Goal: Obtain resource: Download file/media

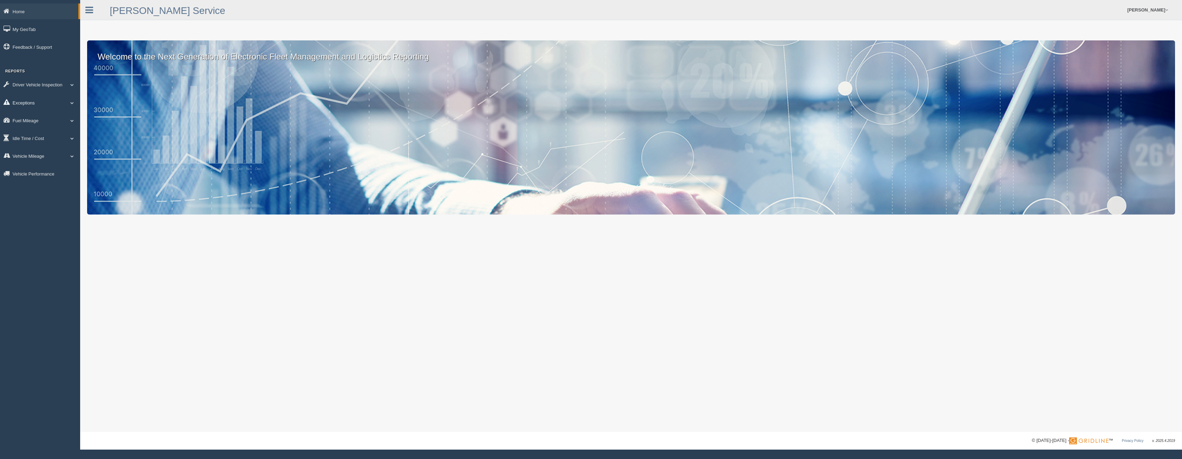
click at [29, 102] on link "Exceptions" at bounding box center [40, 103] width 80 height 16
click at [39, 140] on link "Safety Exceptions" at bounding box center [46, 143] width 66 height 13
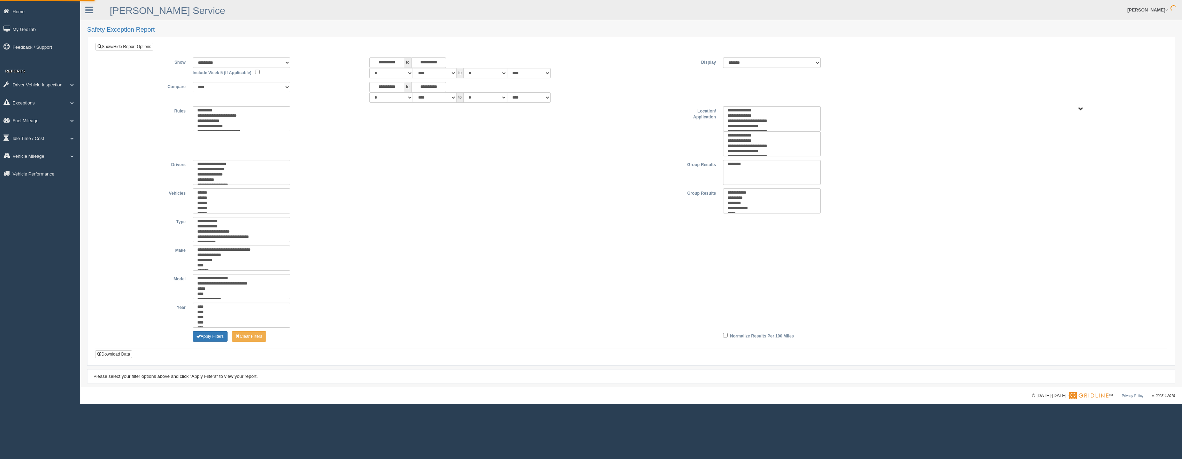
type input "*********"
type input "********"
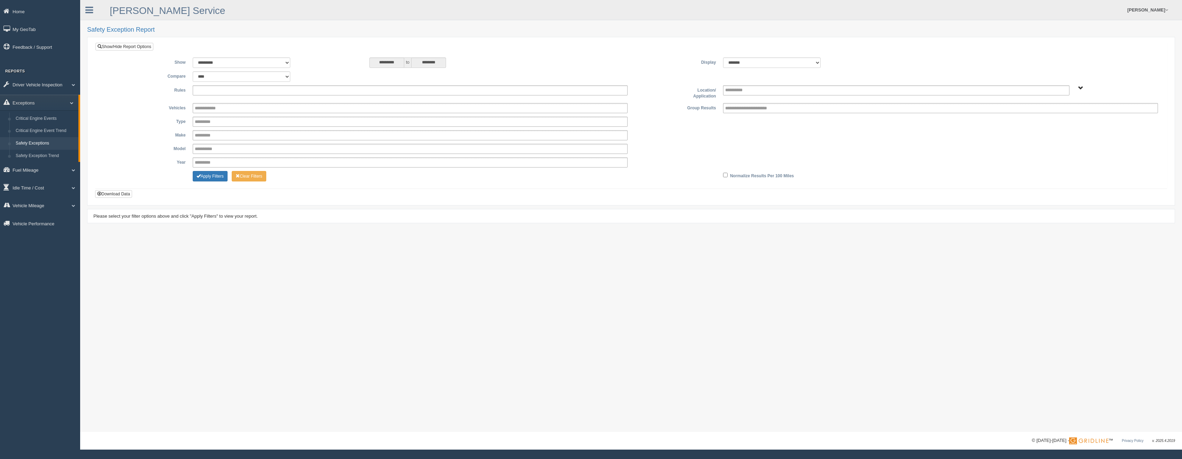
click at [259, 94] on ul at bounding box center [410, 90] width 435 height 10
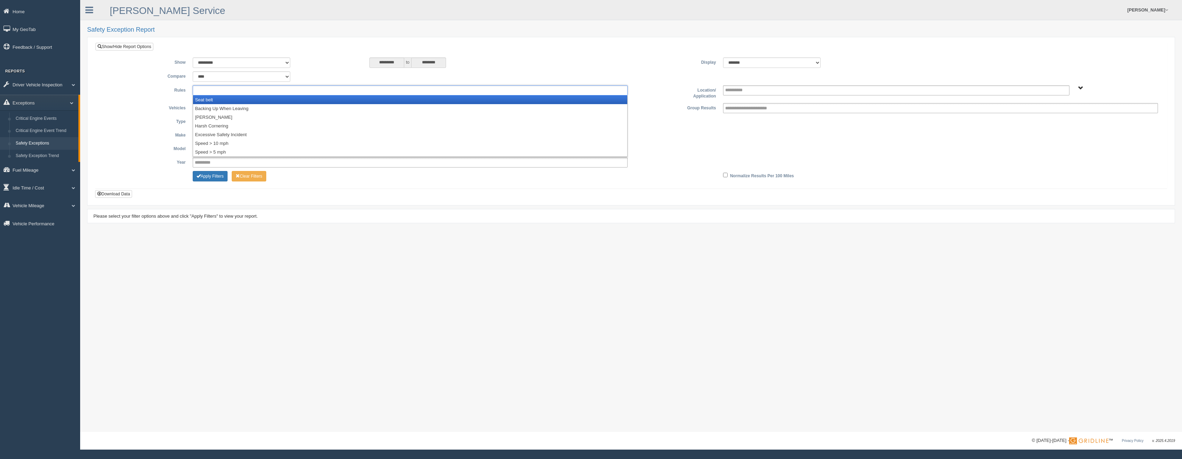
click at [221, 101] on li "Seat belt" at bounding box center [410, 99] width 434 height 9
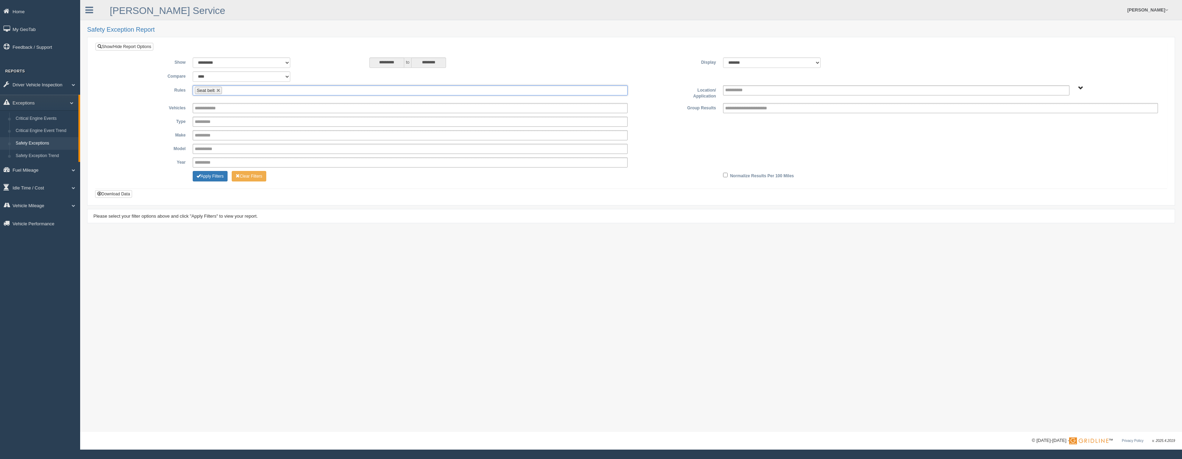
click at [248, 91] on ul "Seat belt" at bounding box center [410, 90] width 435 height 10
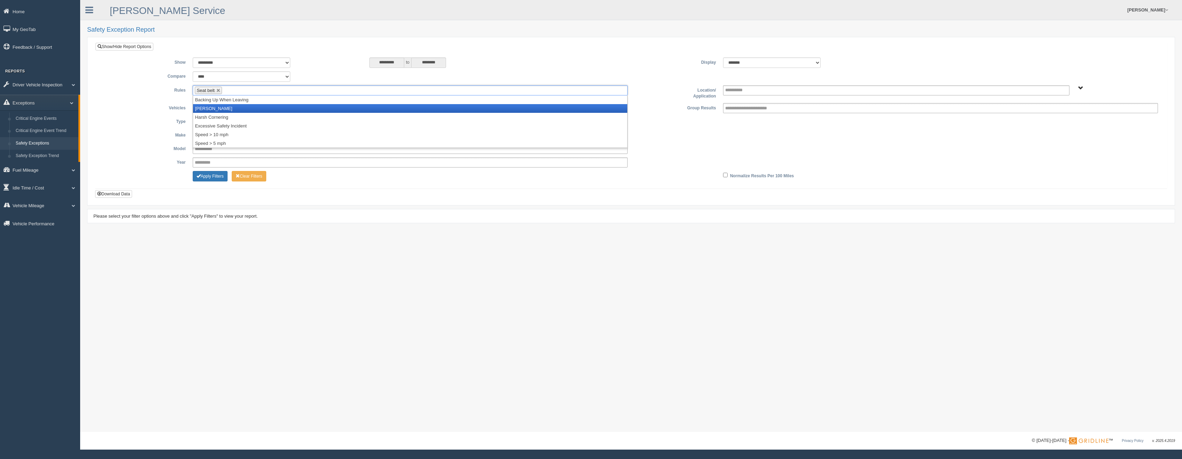
click at [225, 109] on li "[PERSON_NAME]" at bounding box center [410, 108] width 434 height 9
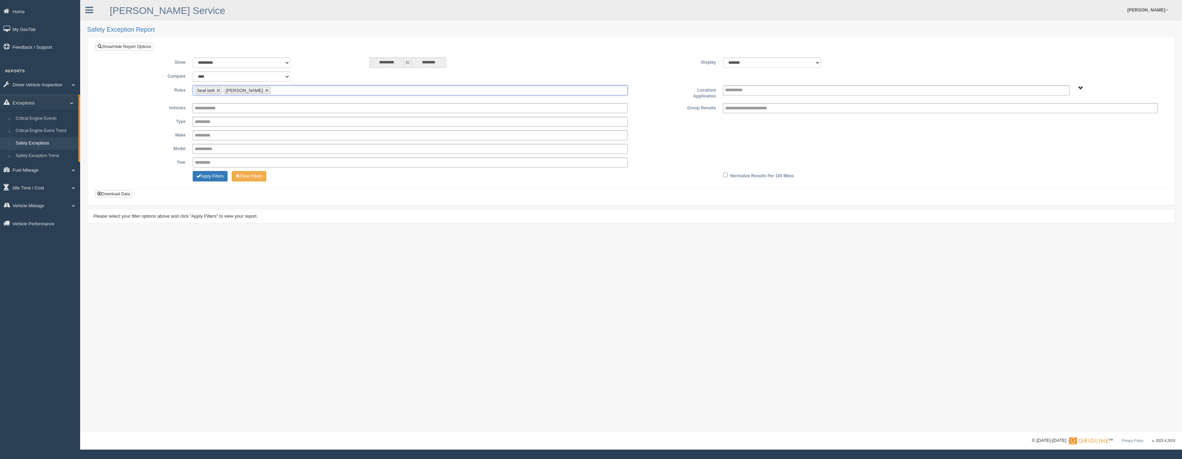
click at [272, 90] on input "text" at bounding box center [276, 90] width 9 height 9
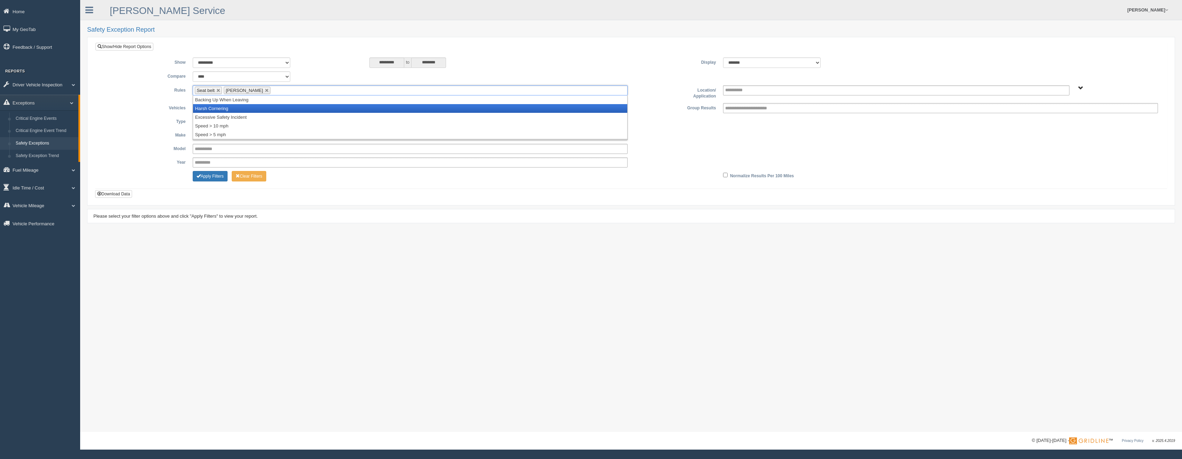
click at [235, 109] on li "Harsh Cornering" at bounding box center [410, 108] width 434 height 9
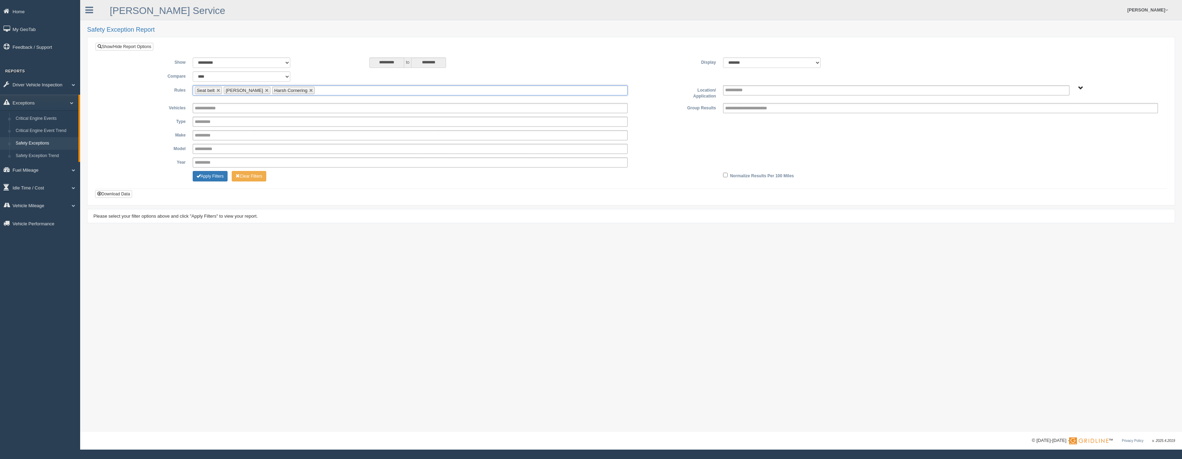
click at [327, 90] on ul "Seat belt Harsh Braking Harsh Cornering" at bounding box center [410, 90] width 435 height 10
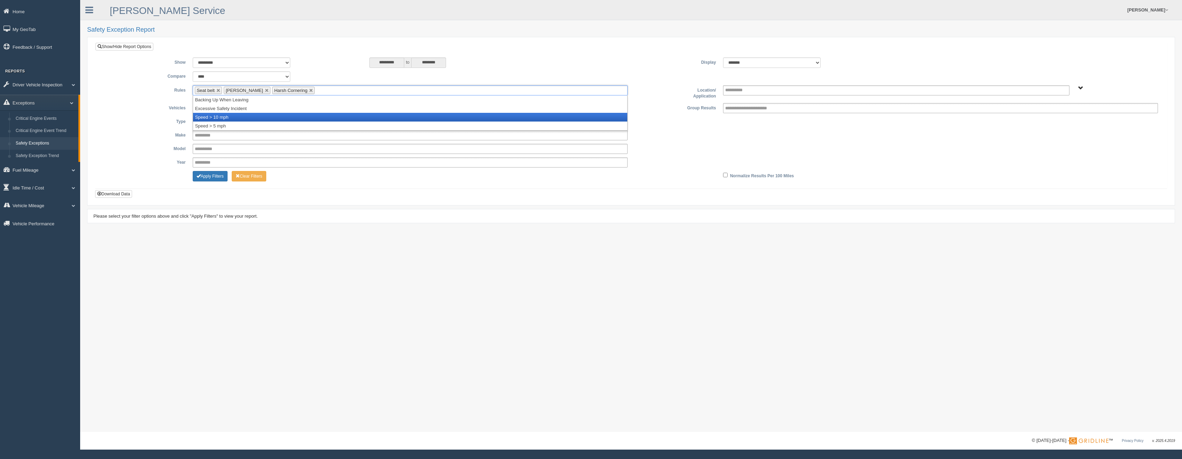
click at [231, 119] on li "Speed > 10 mph" at bounding box center [410, 117] width 434 height 9
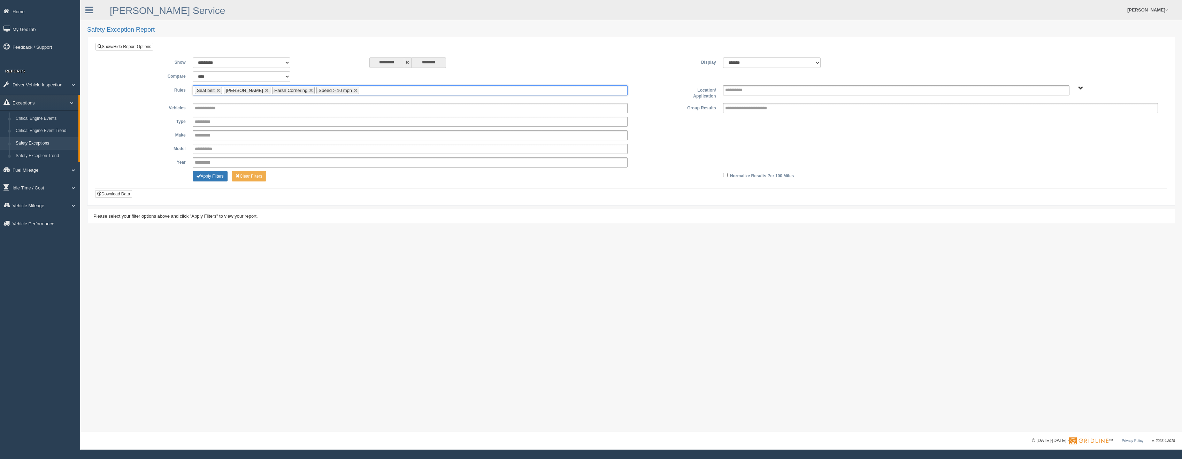
click at [367, 91] on ul "Seat belt Harsh Braking Harsh Cornering Speed > 10 mph" at bounding box center [410, 90] width 435 height 10
click at [1083, 89] on span "B. Vehicle Class C. Emergency Response G&A 955 WTS-25-00 WTS-27-00 WTS-40-00 WT…" at bounding box center [1080, 88] width 5 height 5
click at [1063, 142] on button "WTS-25-00" at bounding box center [1060, 140] width 30 height 8
click at [1060, 133] on button "Select Everything in WTS-25-00" at bounding box center [1079, 134] width 68 height 8
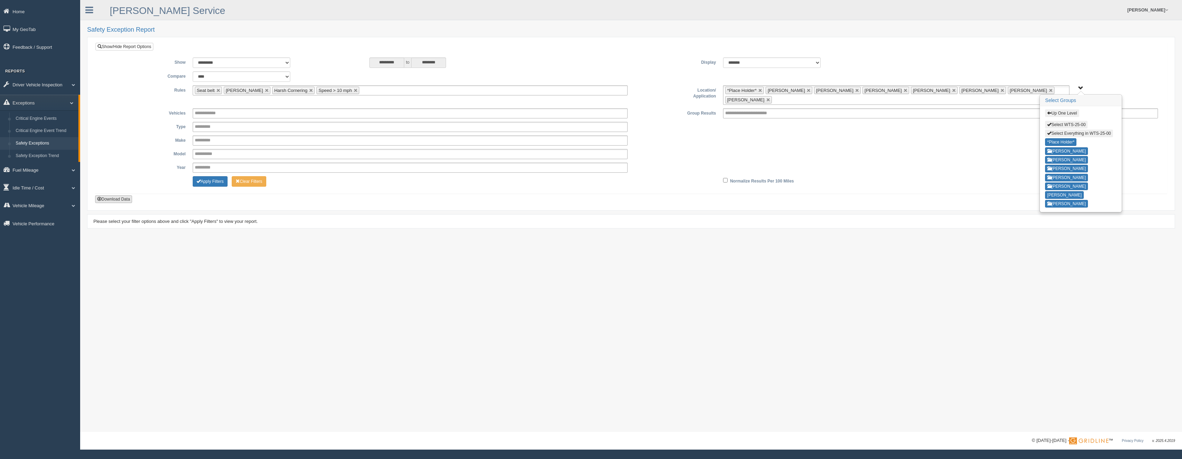
click at [120, 197] on button "Download Data" at bounding box center [113, 200] width 37 height 8
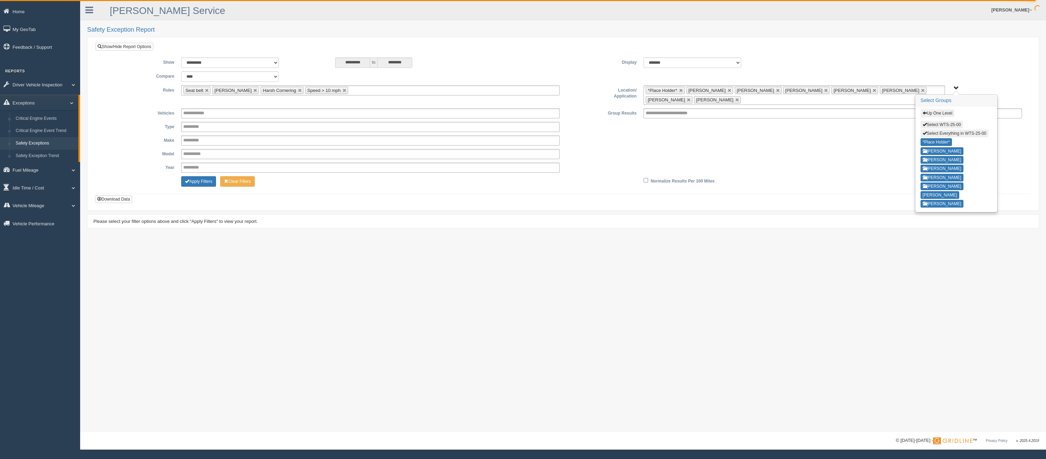
click at [930, 133] on button "Select Everything in WTS-25-00" at bounding box center [955, 134] width 68 height 8
type input "**********"
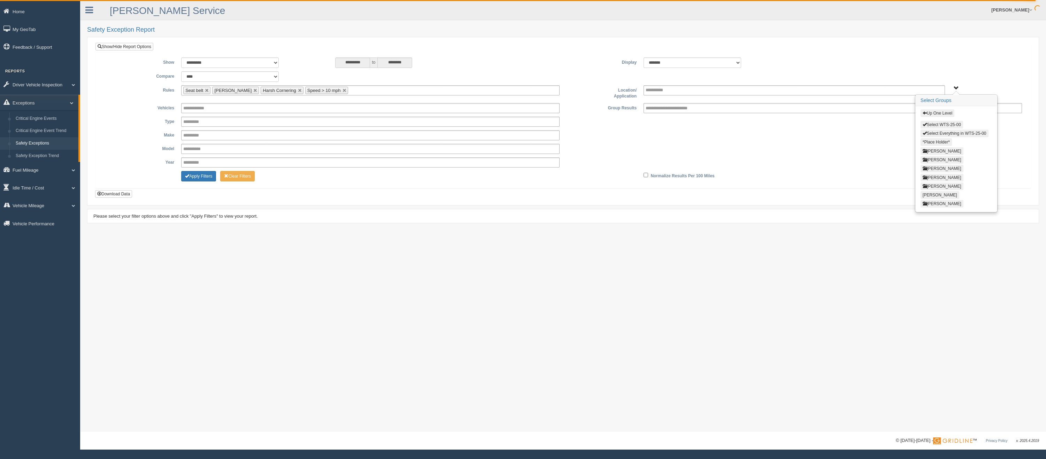
click at [928, 112] on button "Up One Level" at bounding box center [938, 113] width 34 height 8
click at [932, 148] on button "WTS-27-00" at bounding box center [936, 149] width 30 height 8
click at [932, 133] on button "Select Everything in WTS-27-00" at bounding box center [955, 134] width 68 height 8
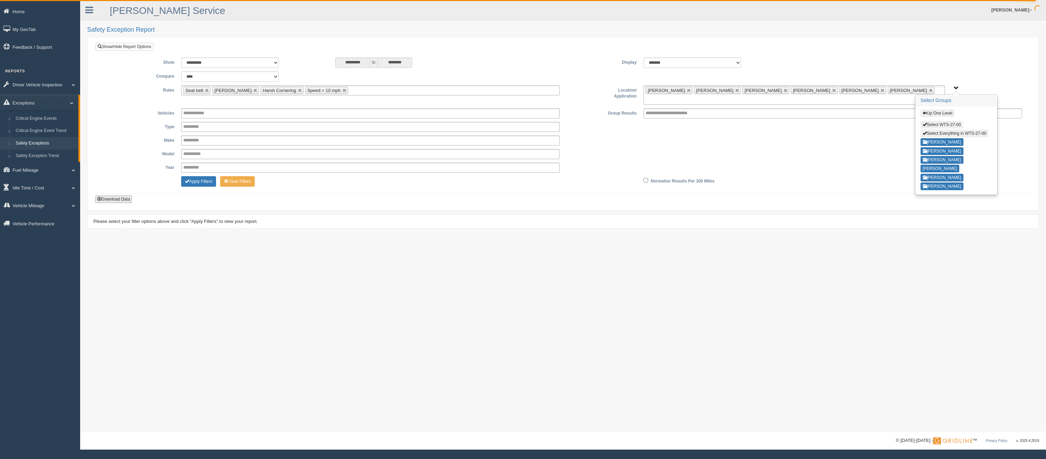
click at [118, 196] on button "Download Data" at bounding box center [113, 200] width 37 height 8
click at [940, 132] on button "Select Everything in WTS-27-00" at bounding box center [955, 134] width 68 height 8
type input "**********"
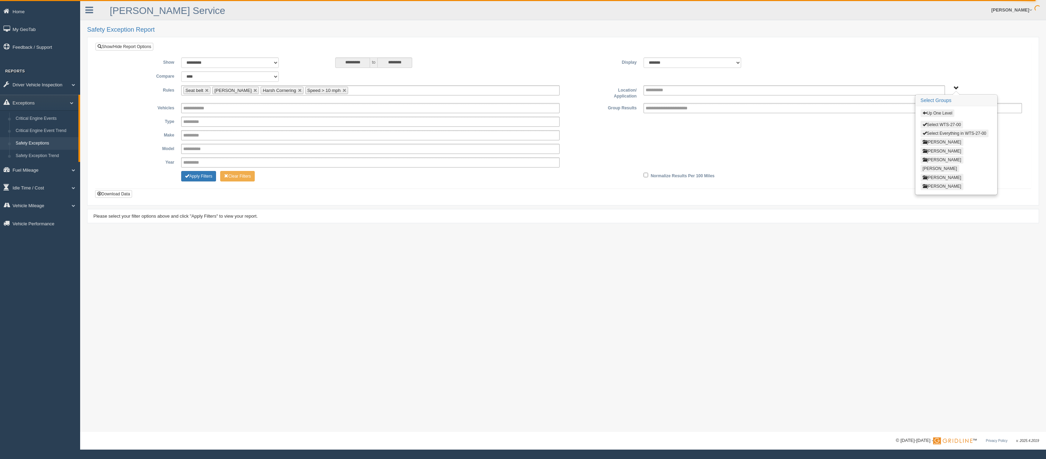
click at [933, 112] on button "Up One Level" at bounding box center [938, 113] width 34 height 8
click at [939, 158] on button "WTS-40-00" at bounding box center [936, 158] width 30 height 8
click at [933, 132] on button "Select Everything in WTS-40-00" at bounding box center [955, 134] width 68 height 8
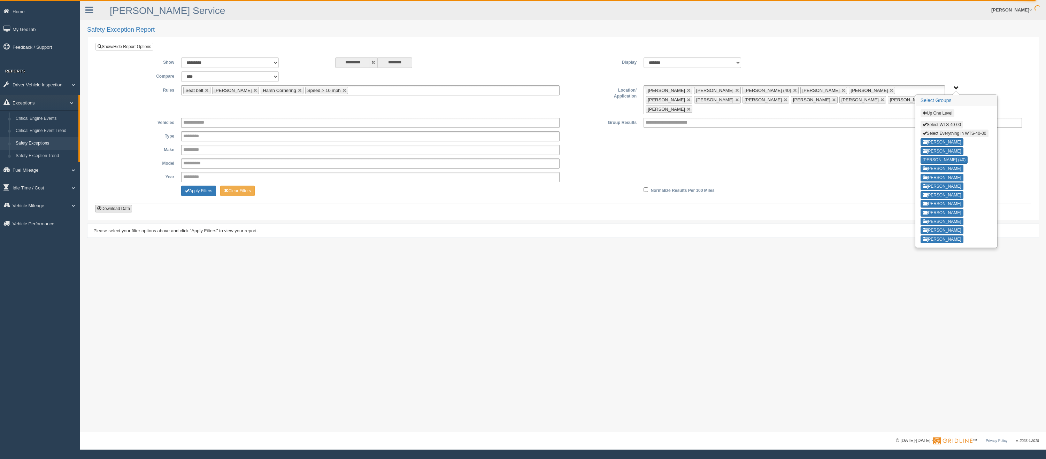
click at [121, 205] on button "Download Data" at bounding box center [113, 209] width 37 height 8
click at [931, 132] on button "Select Everything in WTS-40-00" at bounding box center [955, 134] width 68 height 8
type input "**********"
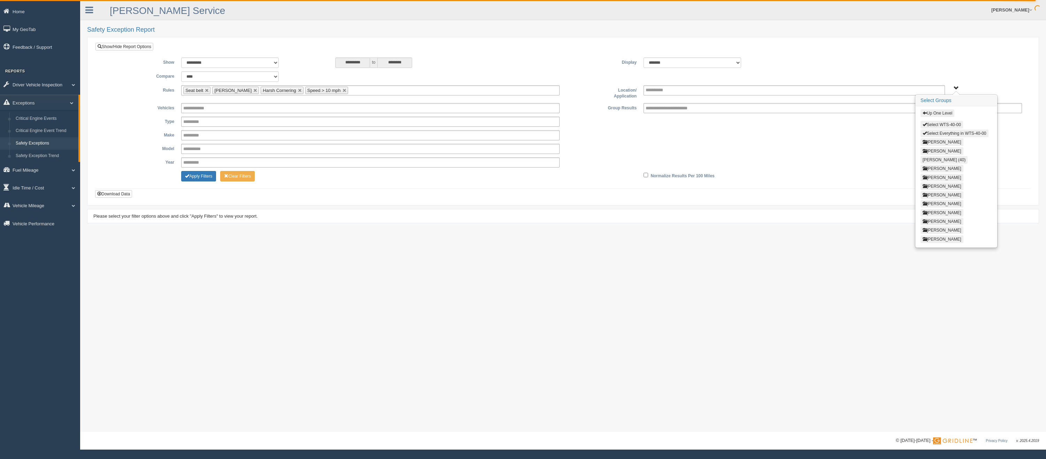
click at [932, 113] on button "Up One Level" at bounding box center [938, 113] width 34 height 8
click at [933, 168] on button "WTS-45-00" at bounding box center [936, 166] width 30 height 8
click at [933, 134] on button "Select Everything in WTS-45-00" at bounding box center [955, 134] width 68 height 8
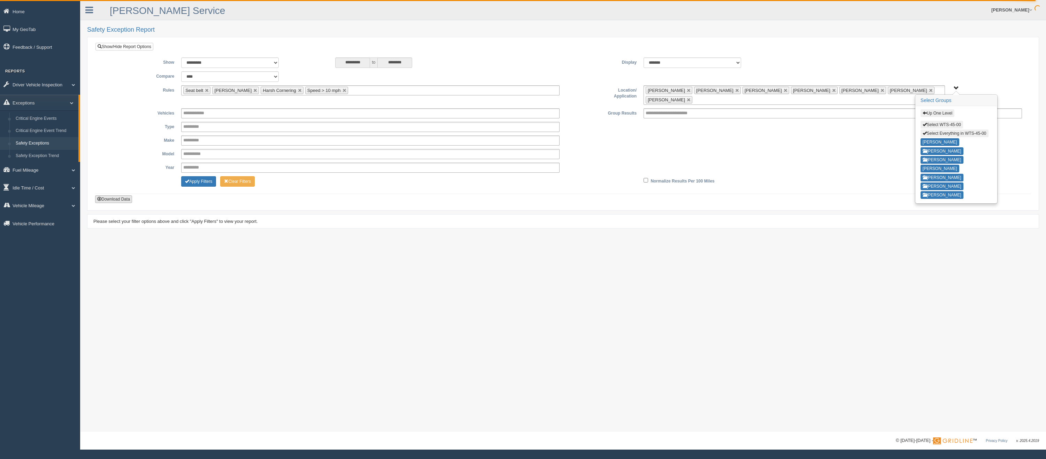
click at [119, 196] on button "Download Data" at bounding box center [113, 200] width 37 height 8
click at [941, 135] on button "Select Everything in WTS-45-00" at bounding box center [955, 134] width 68 height 8
type input "**********"
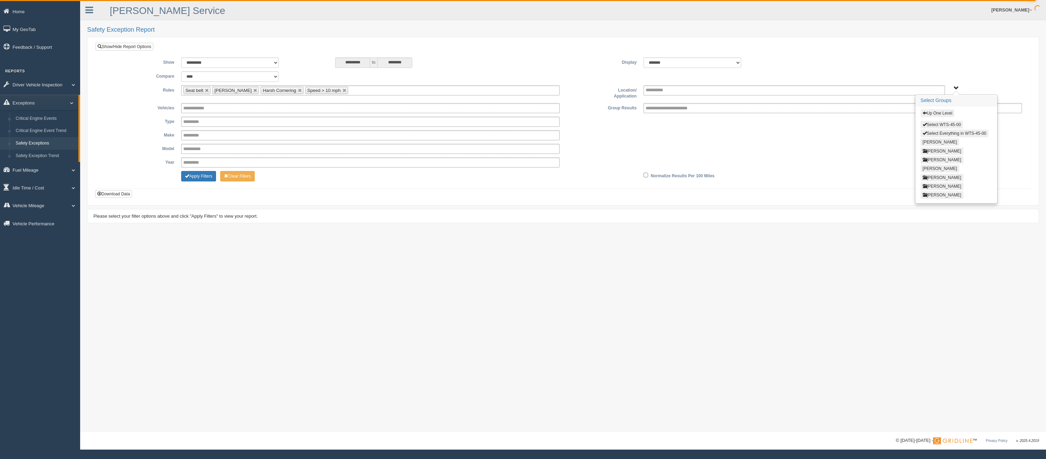
click at [934, 112] on button "Up One Level" at bounding box center [938, 113] width 34 height 8
click at [933, 176] on button "WTS-55-00" at bounding box center [936, 175] width 30 height 8
click at [934, 132] on button "Select Everything in WTS-55-00" at bounding box center [955, 134] width 68 height 8
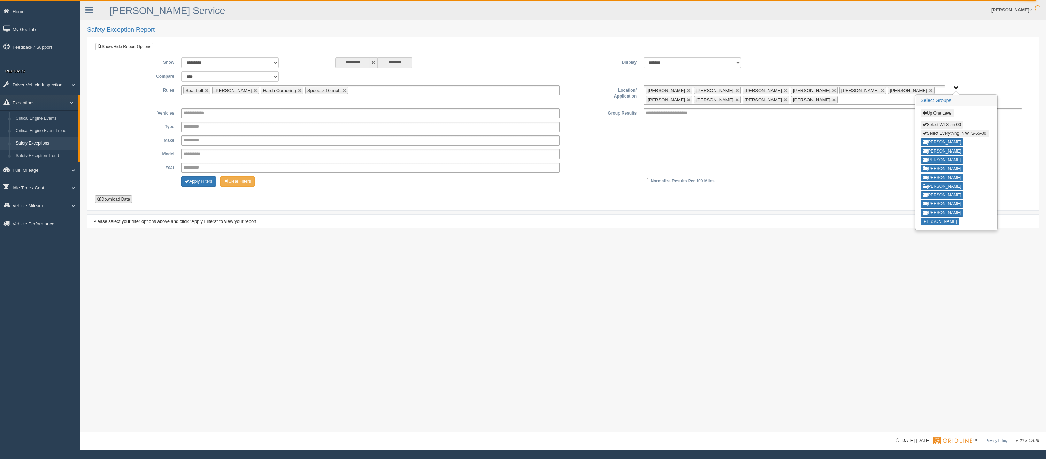
click at [120, 197] on button "Download Data" at bounding box center [113, 200] width 37 height 8
click at [936, 135] on button "Select Everything in WTS-55-00" at bounding box center [955, 134] width 68 height 8
type input "**********"
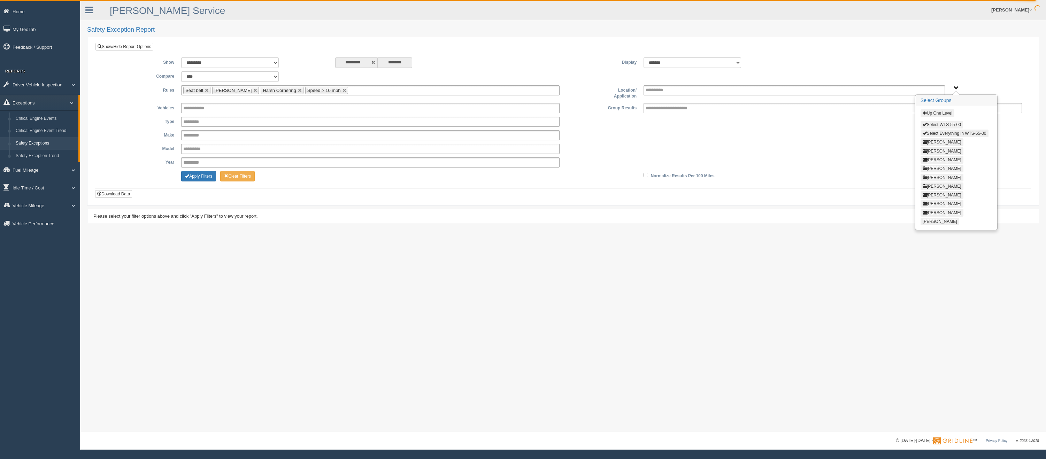
click at [934, 112] on button "Up One Level" at bounding box center [938, 113] width 34 height 8
click at [934, 183] on button "WTS-65-00" at bounding box center [936, 184] width 30 height 8
click at [933, 130] on button "Select Everything in WTS-65-00" at bounding box center [955, 134] width 68 height 8
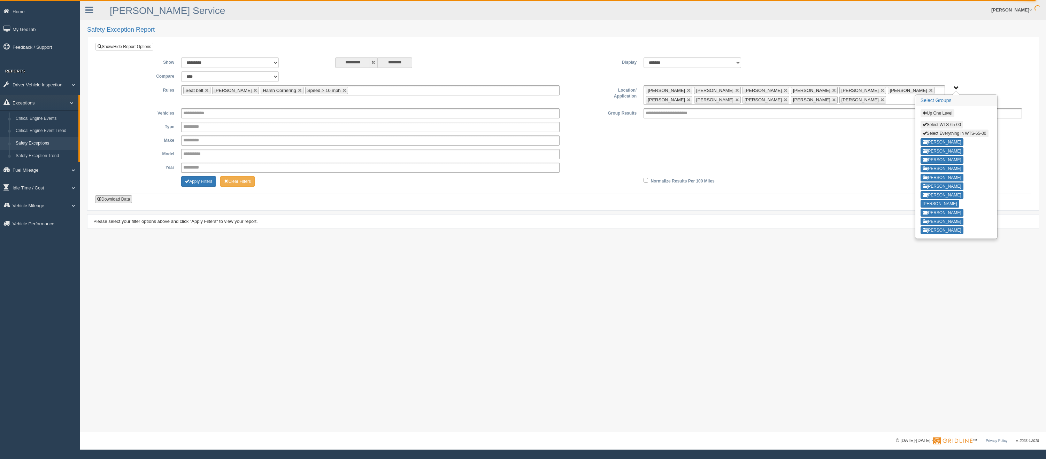
click at [107, 200] on button "Download Data" at bounding box center [113, 200] width 37 height 8
click at [942, 133] on button "Select Everything in WTS-65-00" at bounding box center [955, 134] width 68 height 8
type input "**********"
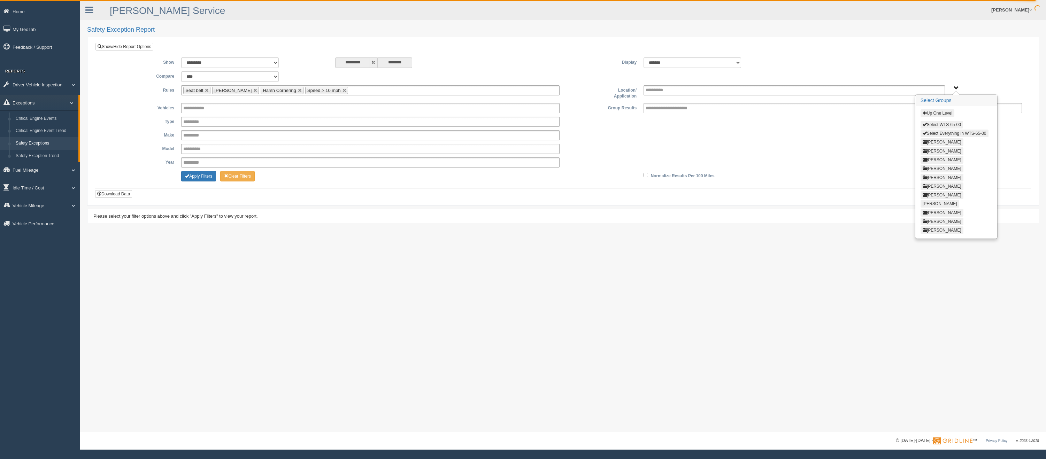
click at [935, 110] on button "Up One Level" at bounding box center [938, 113] width 34 height 8
click at [929, 191] on button "WTS-87-00" at bounding box center [936, 193] width 30 height 8
click at [935, 134] on button "Select Everything in WTS-87-00" at bounding box center [955, 134] width 68 height 8
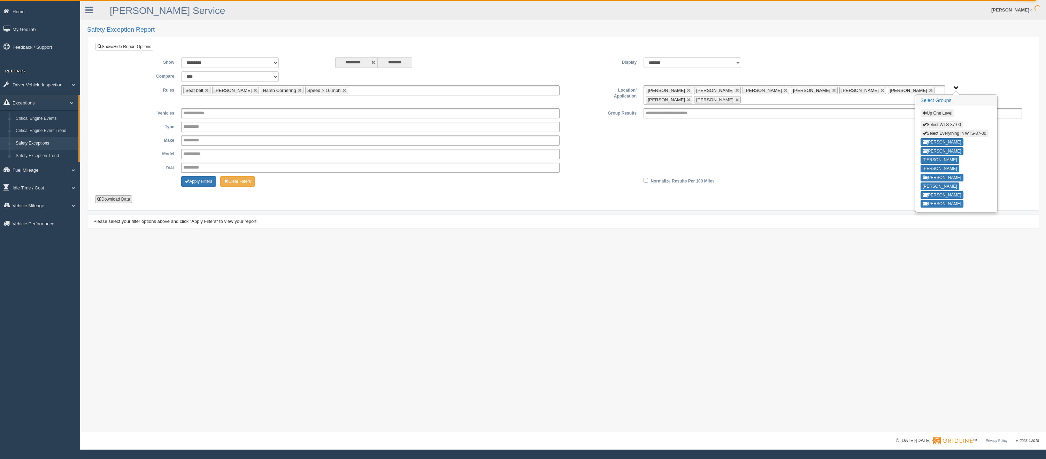
click at [114, 198] on button "Download Data" at bounding box center [113, 200] width 37 height 8
click at [957, 134] on button "Select Everything in WTS-87-00" at bounding box center [955, 134] width 68 height 8
type input "**********"
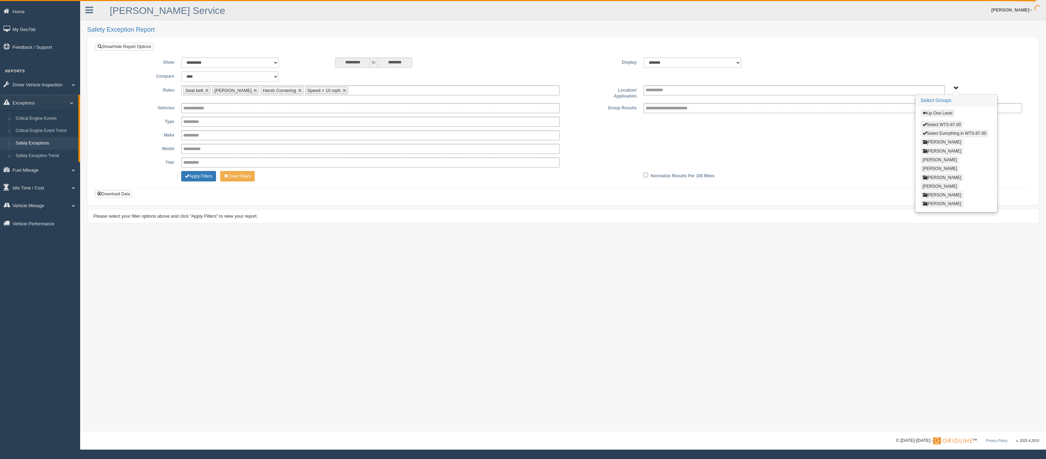
click at [947, 111] on button "Up One Level" at bounding box center [938, 113] width 34 height 8
click at [937, 203] on button "WTSPR-85-00" at bounding box center [939, 202] width 36 height 8
click at [937, 131] on button "Select Everything in WTSPR-85-00" at bounding box center [958, 134] width 74 height 8
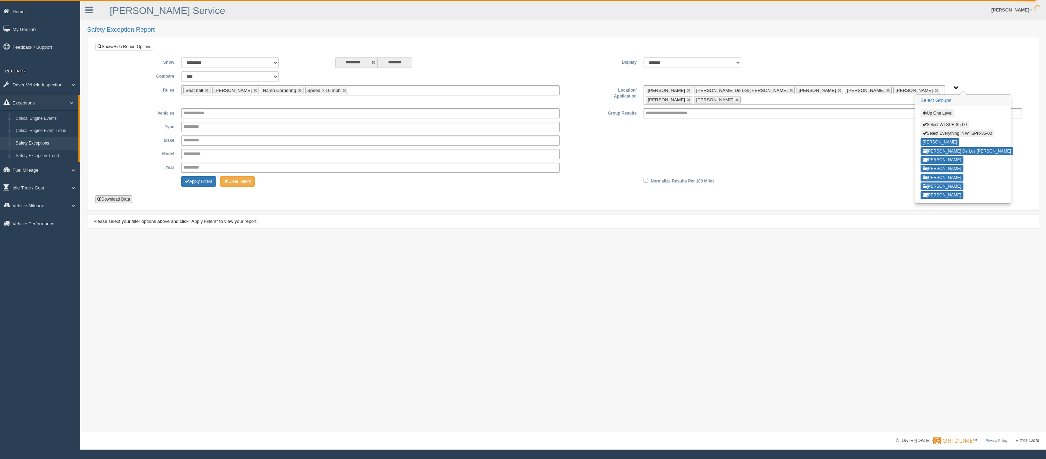
click at [116, 199] on button "Download Data" at bounding box center [113, 200] width 37 height 8
